Goal: Navigation & Orientation: Find specific page/section

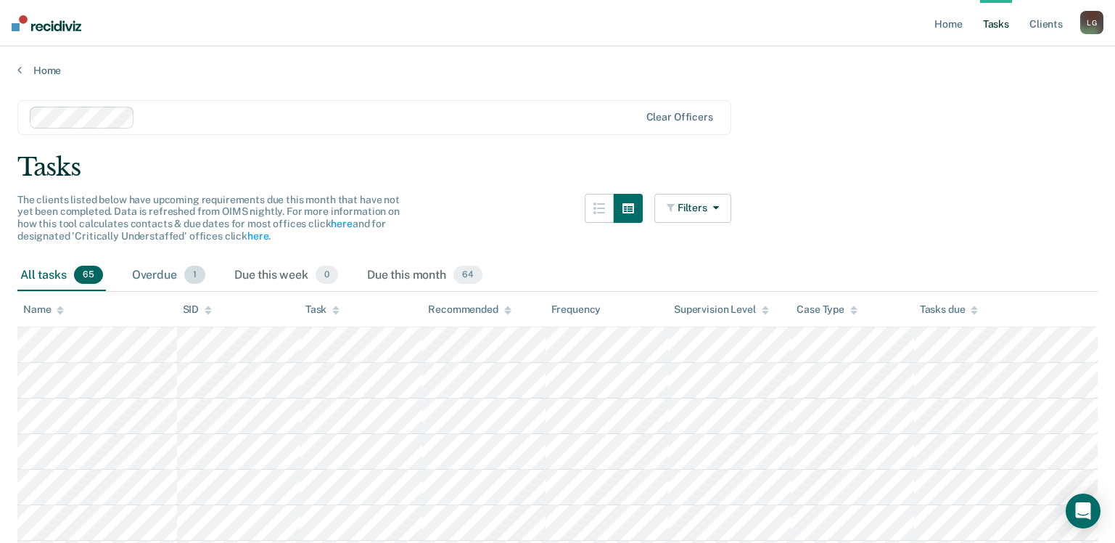
click at [173, 271] on div "Overdue 1" at bounding box center [168, 276] width 79 height 32
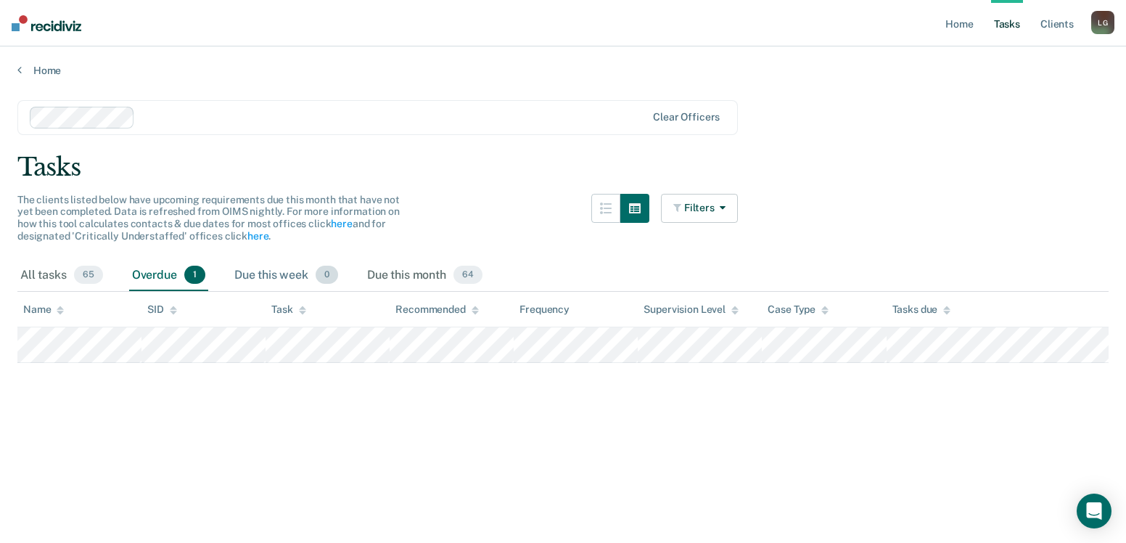
click at [284, 273] on div "Due this week 0" at bounding box center [287, 276] width 110 height 32
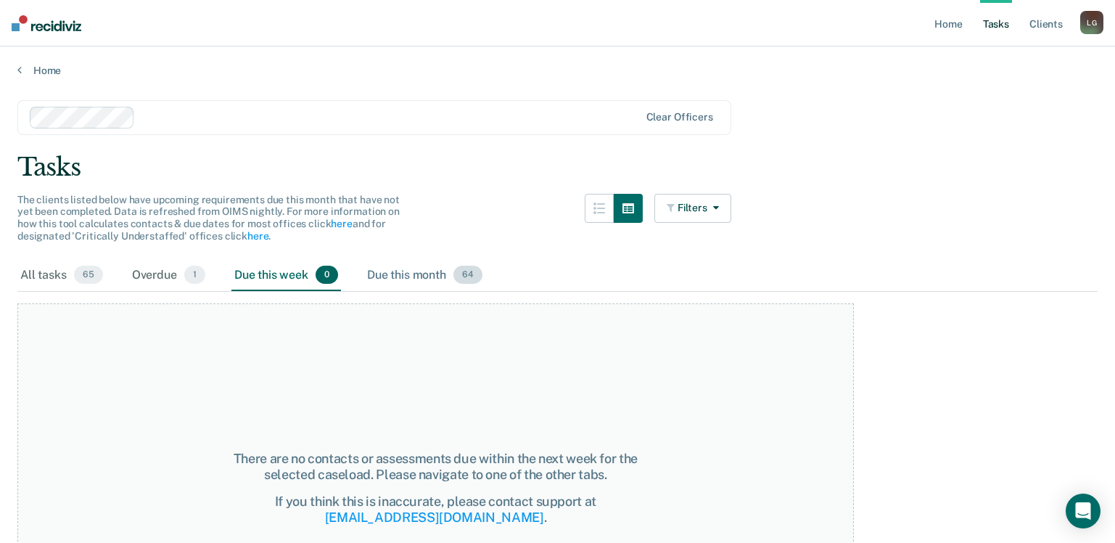
click at [405, 268] on div "Due this month 64" at bounding box center [424, 276] width 121 height 32
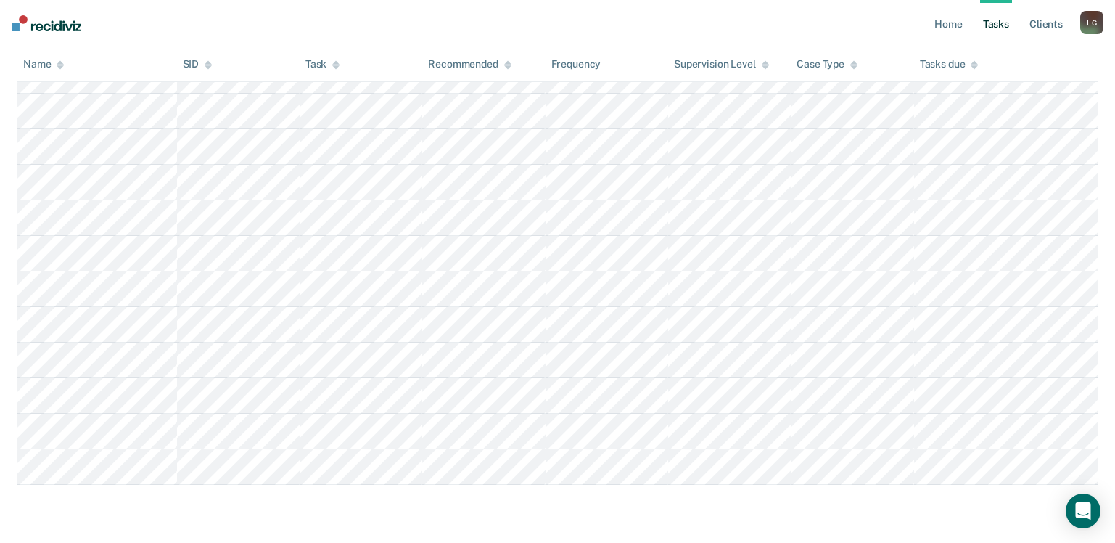
scroll to position [2252, 0]
click at [1044, 25] on link "Client s" at bounding box center [1046, 23] width 39 height 46
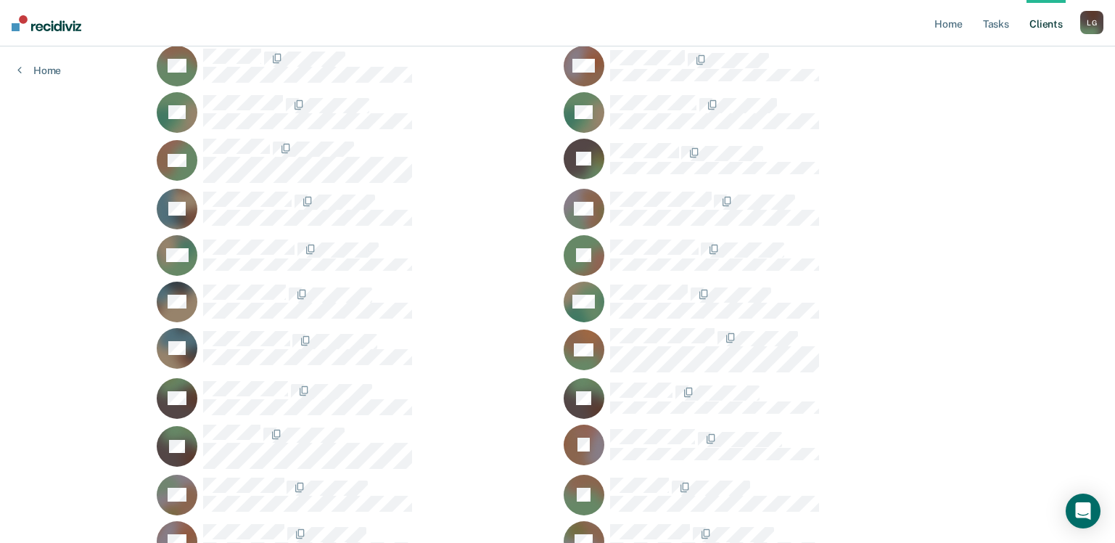
scroll to position [435, 0]
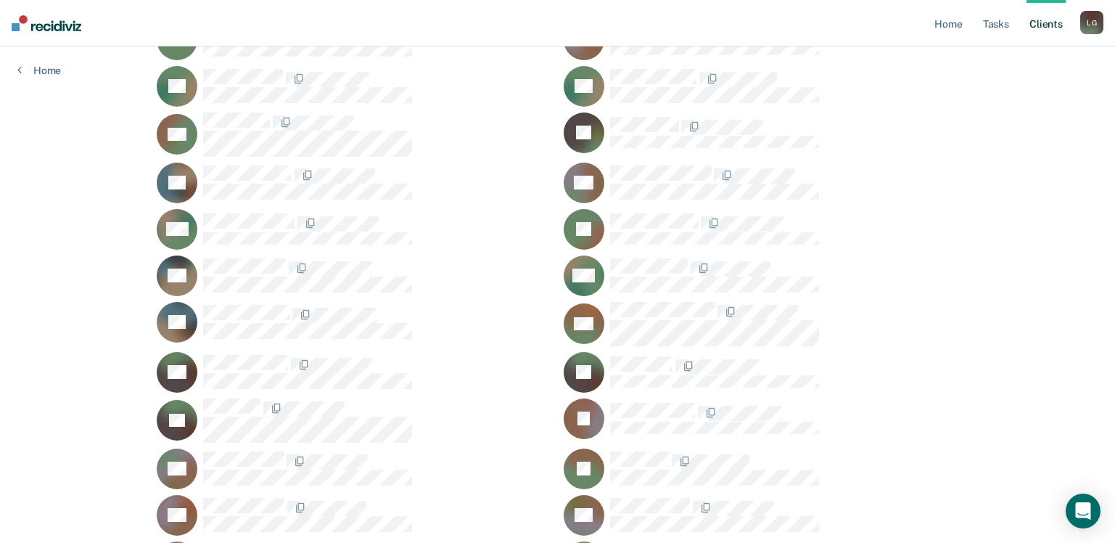
click at [608, 217] on div "JH" at bounding box center [761, 229] width 395 height 41
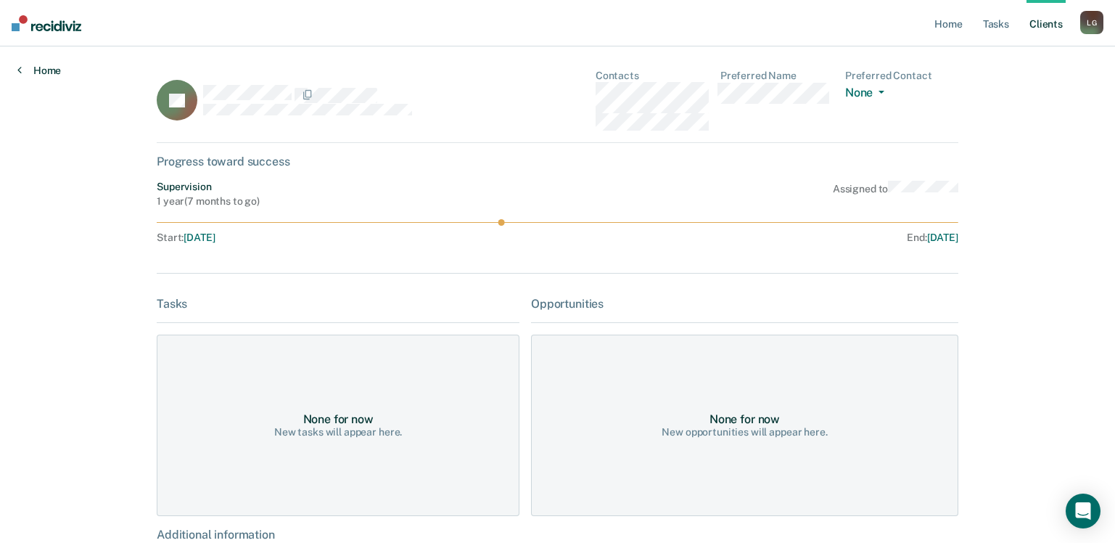
click at [41, 70] on link "Home" at bounding box center [39, 70] width 44 height 13
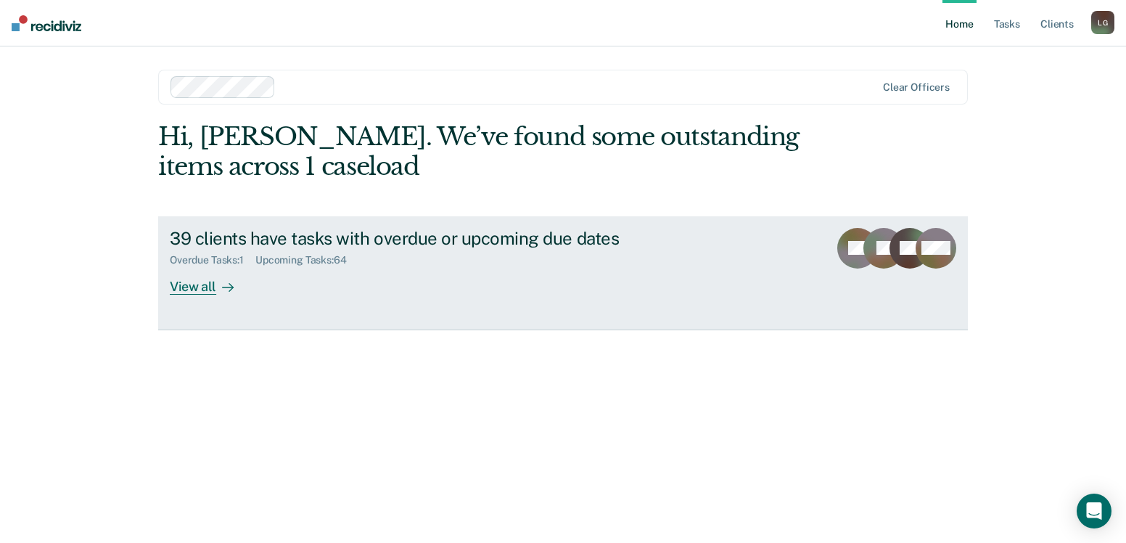
click at [193, 285] on div "View all" at bounding box center [210, 280] width 81 height 28
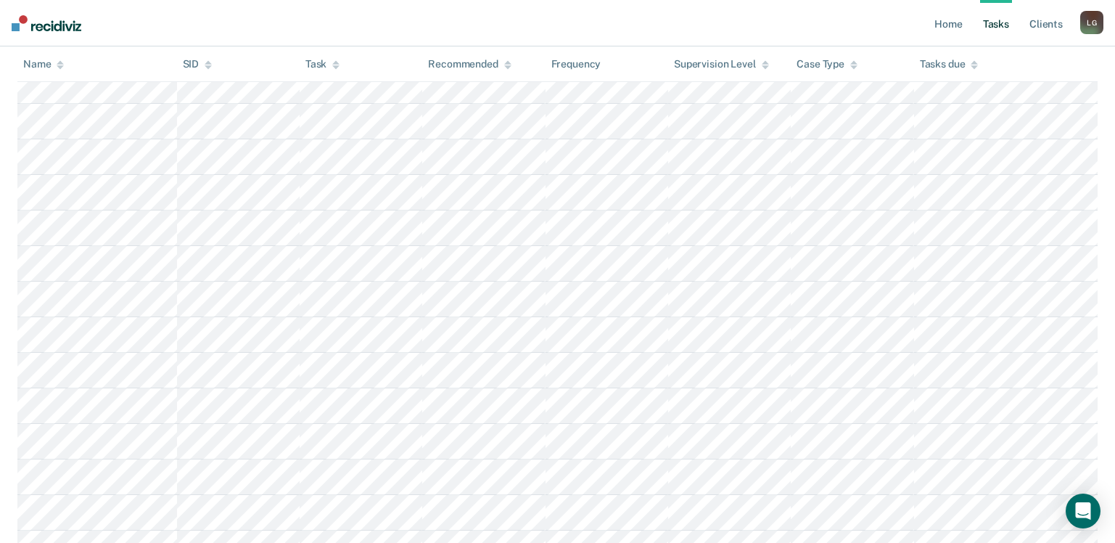
scroll to position [401, 0]
